Goal: Task Accomplishment & Management: Use online tool/utility

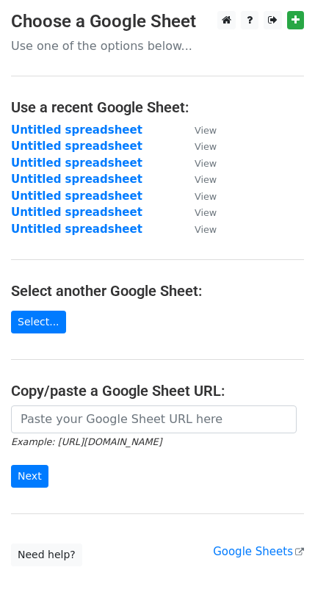
click at [297, 179] on main "Choose a Google Sheet Use one of the options below... Use a recent Google Sheet…" at bounding box center [157, 288] width 315 height 555
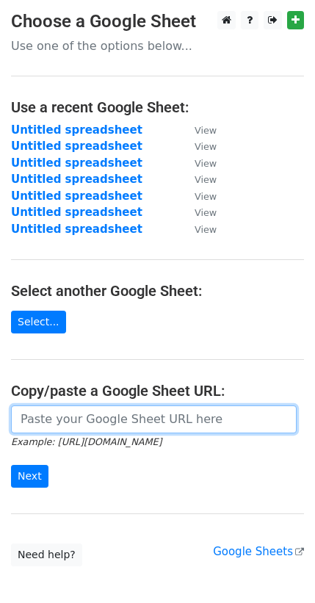
click at [96, 406] on input "url" at bounding box center [154, 420] width 286 height 28
paste input "[URL][DOMAIN_NAME]"
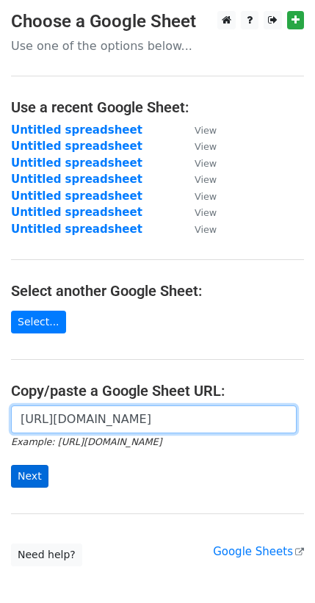
type input "[URL][DOMAIN_NAME]"
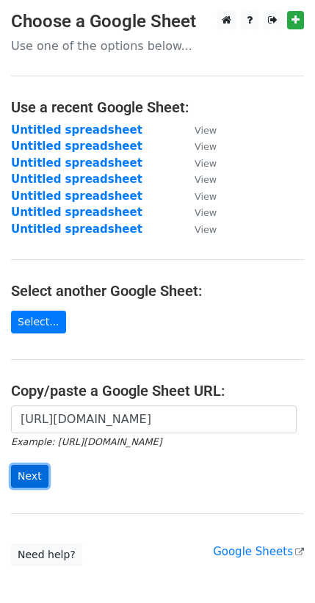
click at [30, 465] on input "Next" at bounding box center [29, 476] width 37 height 23
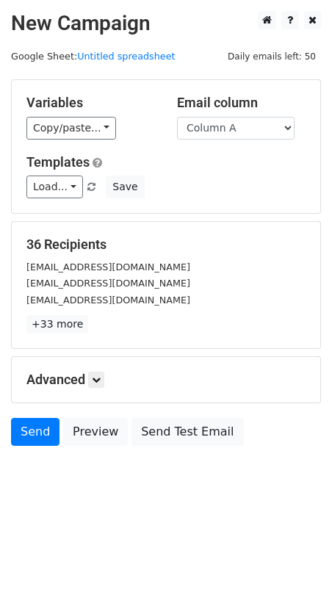
click at [23, 378] on form "Variables Copy/paste... {{Column A}} Email column Column A Templates Load... No…" at bounding box center [166, 266] width 310 height 374
click at [25, 418] on link "Send" at bounding box center [35, 432] width 48 height 28
